Goal: Find specific page/section: Locate a particular part of the current website

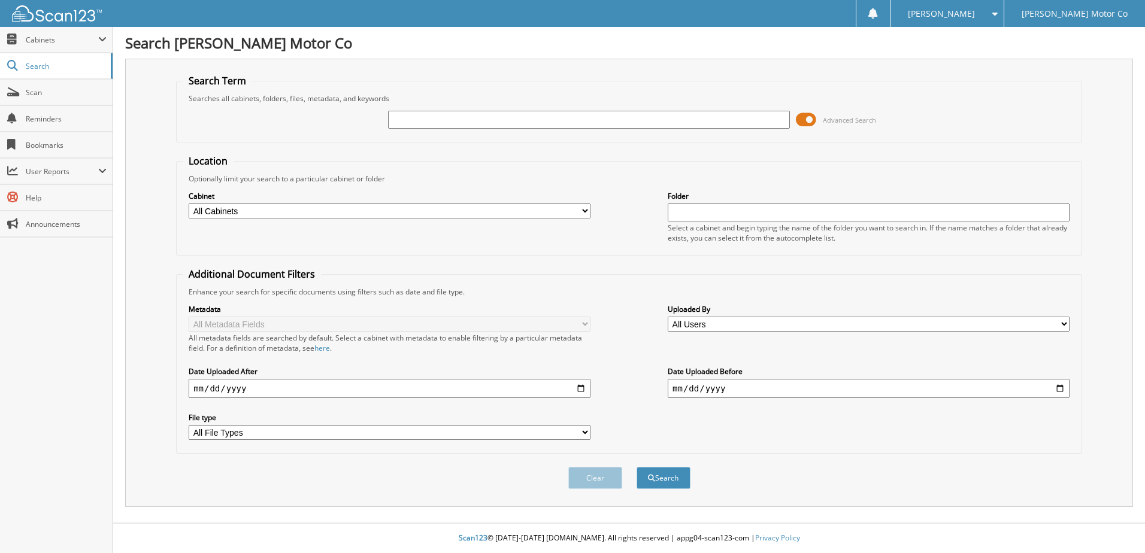
click at [401, 115] on input "text" at bounding box center [589, 120] width 402 height 18
type input "[US_VEHICLE_IDENTIFICATION_NUMBER]"
click at [302, 208] on select "All Cabinets CAR DEALS CERTIFICATE OF EXEMPTION EICH_FI OLD MAZDA RO OLD SERVIC…" at bounding box center [390, 211] width 402 height 15
select select "26118"
click at [189, 204] on select "All Cabinets CAR DEALS CERTIFICATE OF EXEMPTION EICH_FI OLD MAZDA RO OLD SERVIC…" at bounding box center [390, 211] width 402 height 15
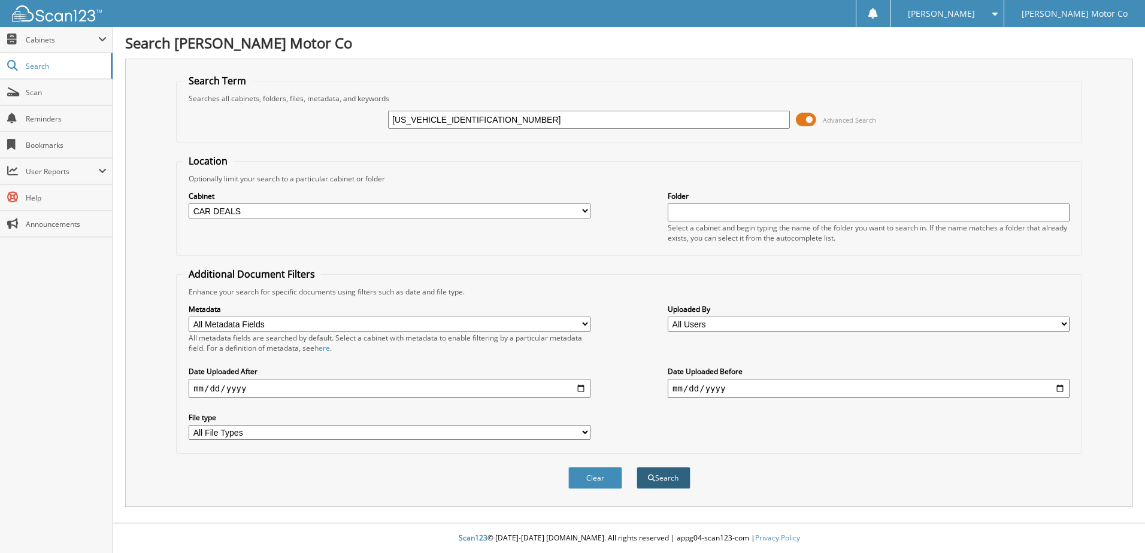
click at [673, 480] on button "Search" at bounding box center [664, 478] width 54 height 22
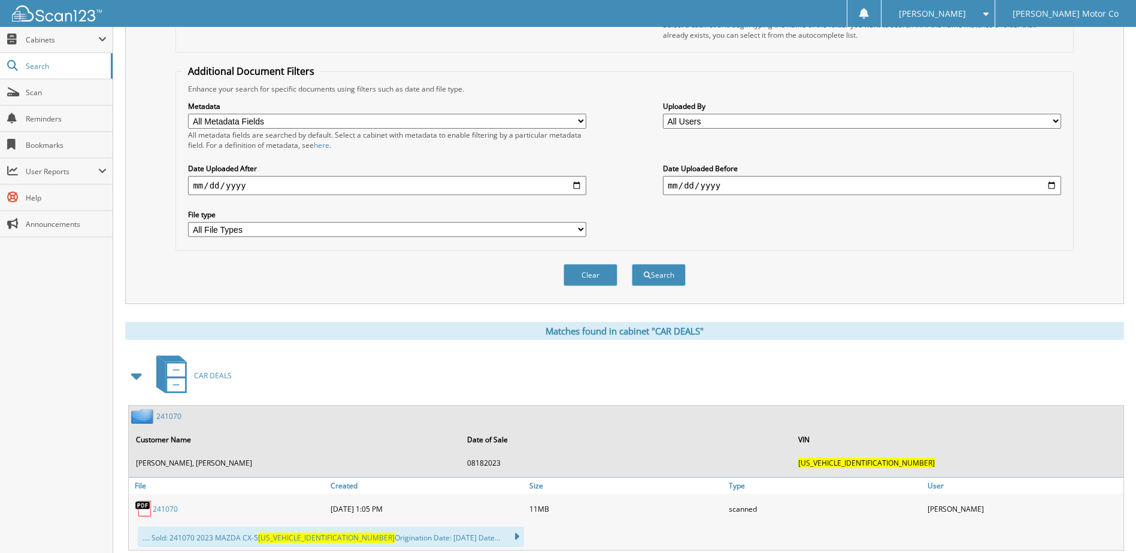
scroll to position [237, 0]
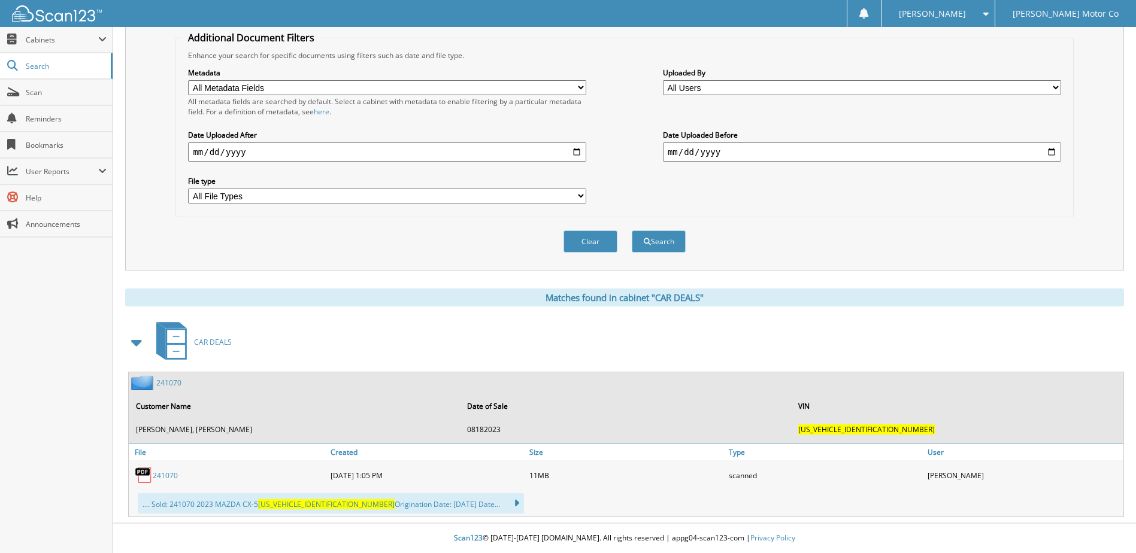
click at [167, 384] on link "241070" at bounding box center [168, 383] width 25 height 10
